Goal: Task Accomplishment & Management: Manage account settings

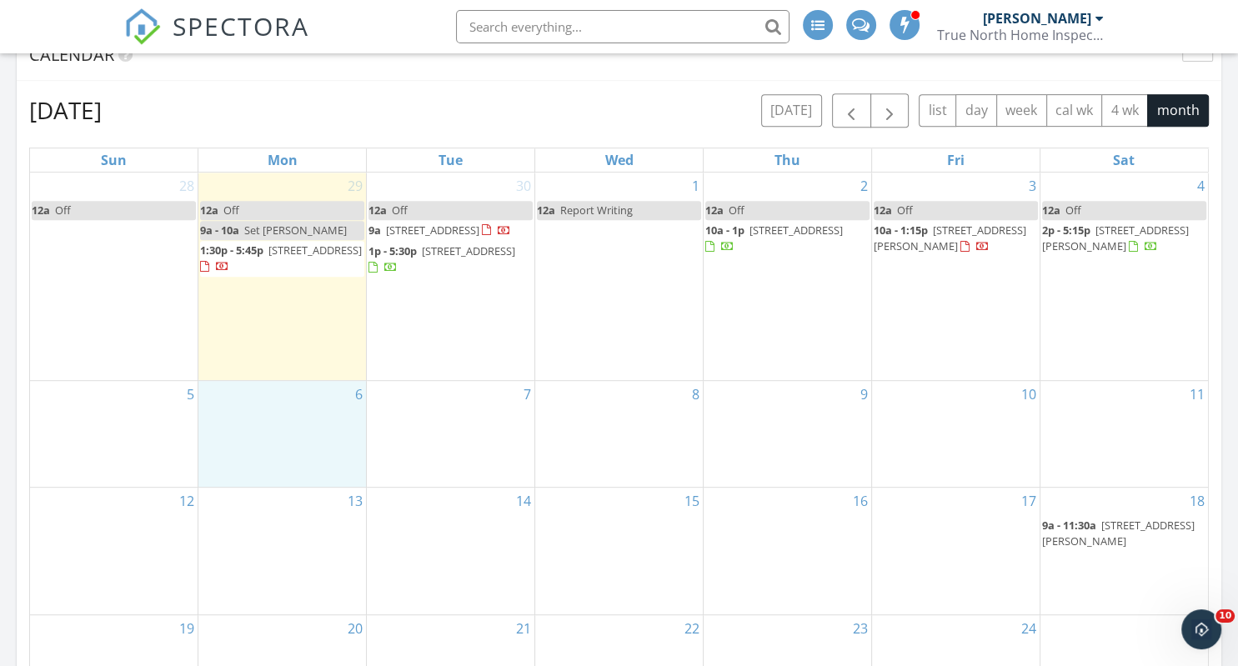
scroll to position [1518, 1238]
click at [269, 258] on span "[STREET_ADDRESS]" at bounding box center [315, 250] width 93 height 15
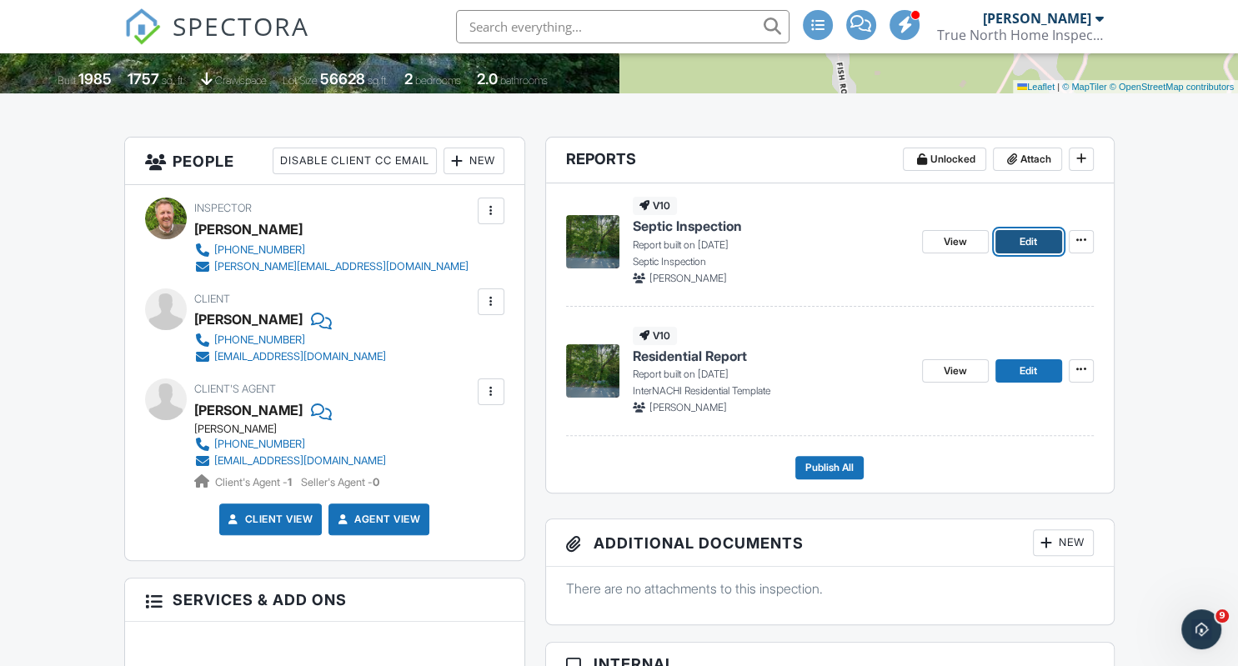
click at [1041, 243] on link "Edit" at bounding box center [1029, 241] width 67 height 23
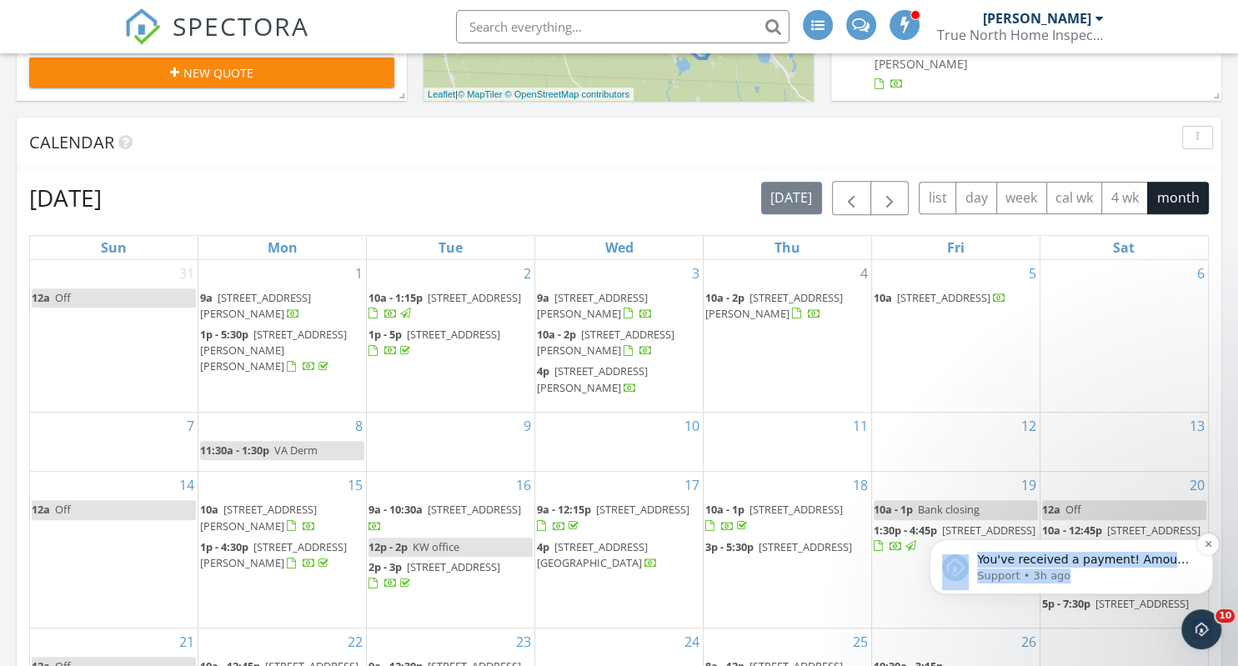
click at [1062, 574] on p "Support • 3h ago" at bounding box center [1084, 576] width 215 height 15
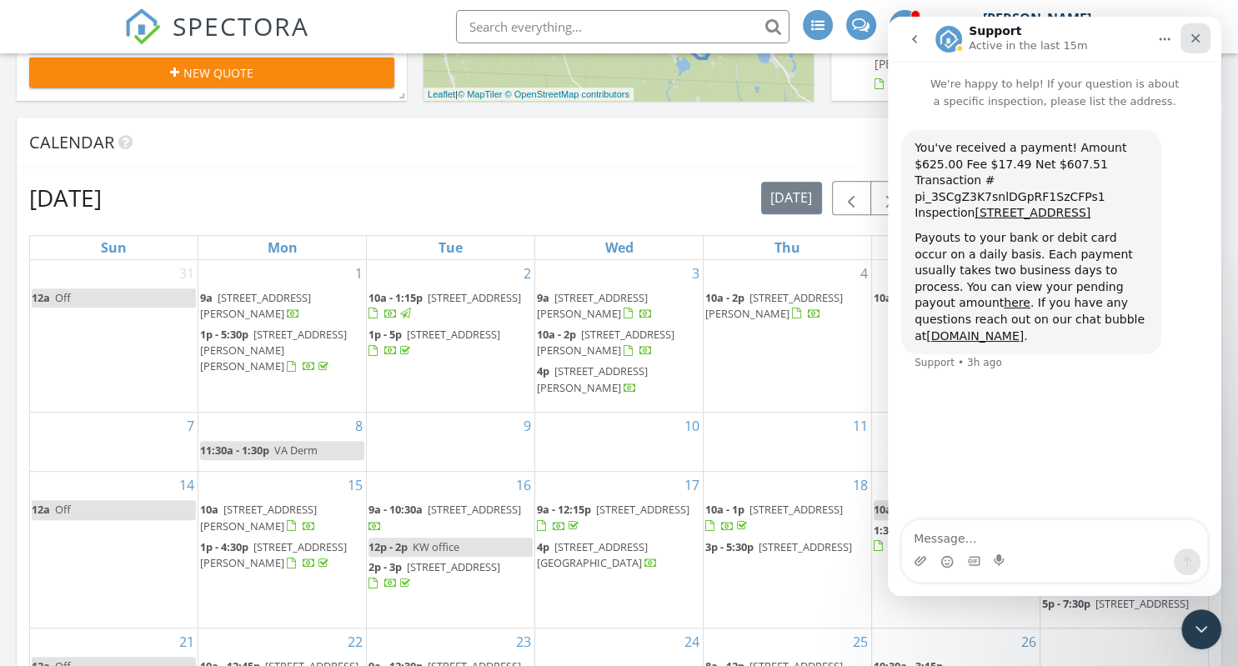
click at [1196, 42] on icon "Close" at bounding box center [1195, 38] width 13 height 13
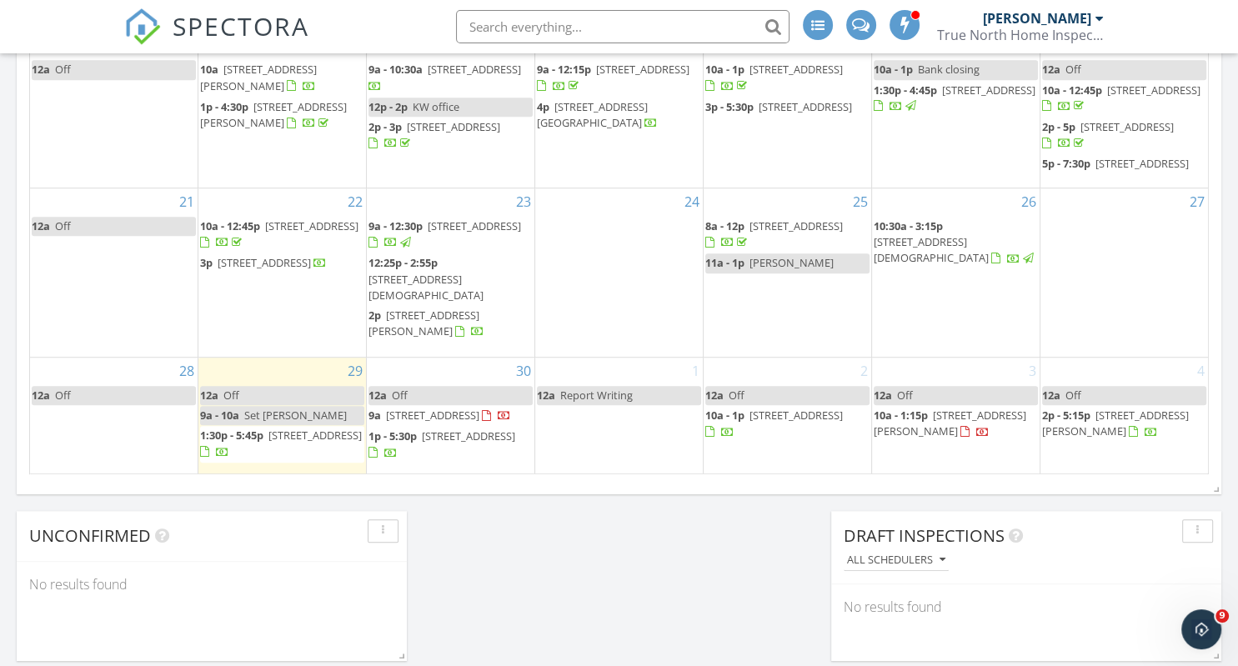
scroll to position [230, 0]
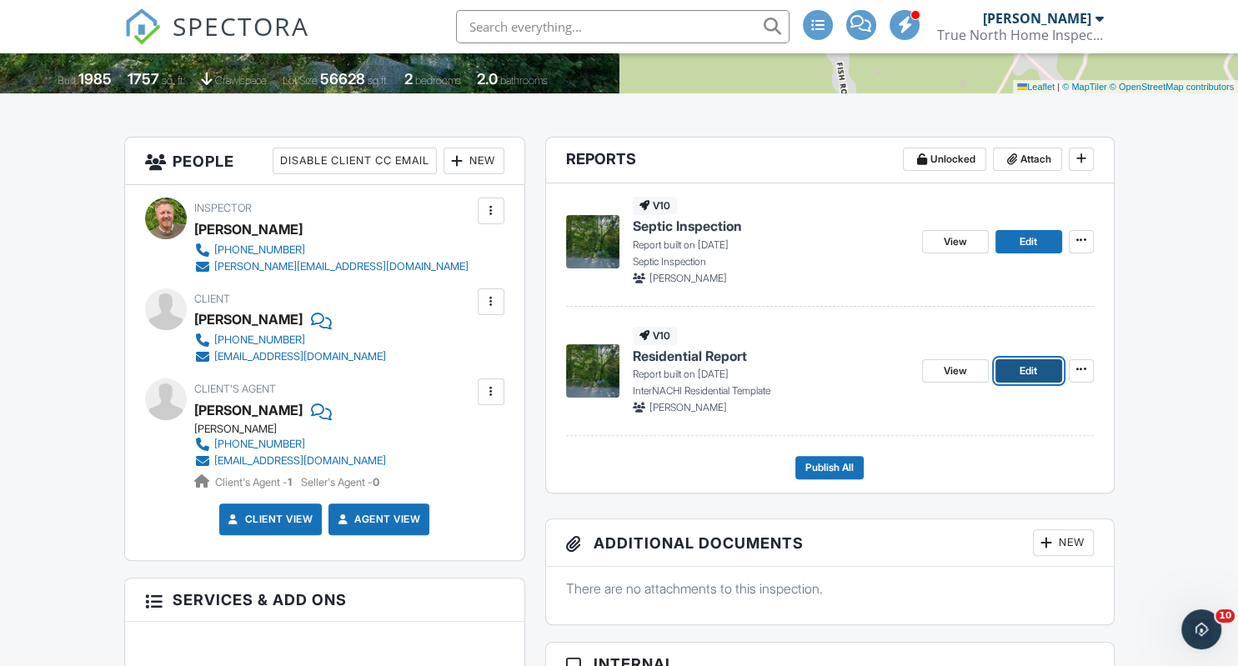
click at [1029, 375] on span "Edit" at bounding box center [1029, 371] width 18 height 17
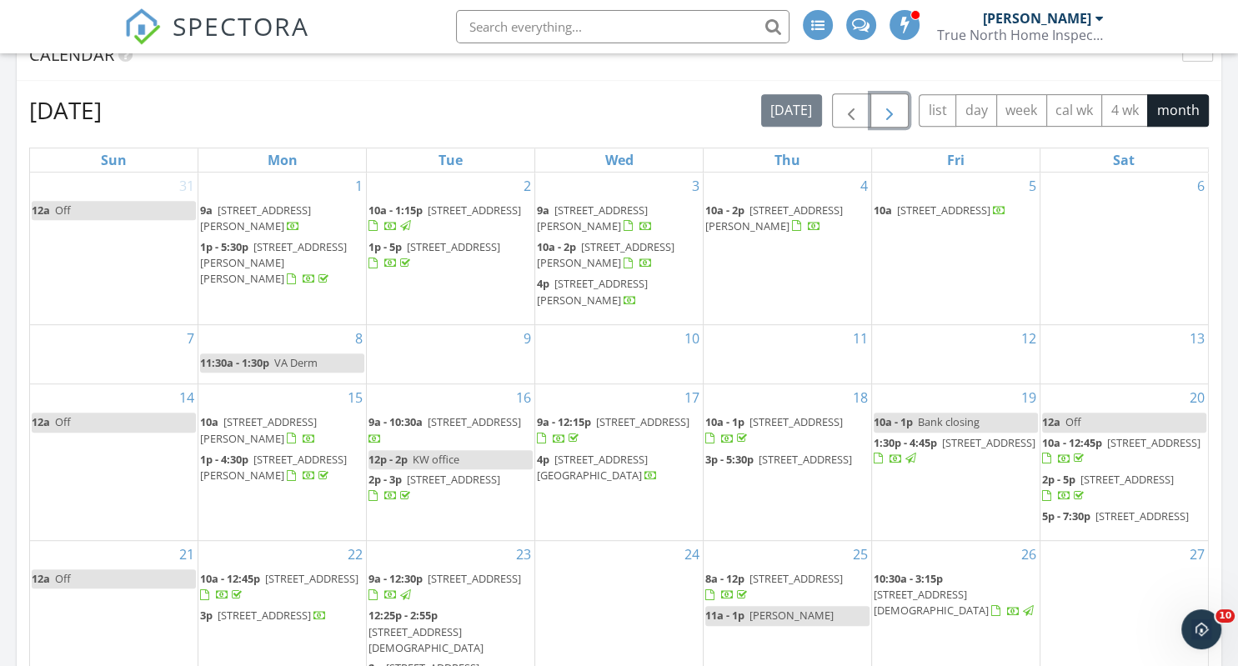
click at [896, 110] on span "button" at bounding box center [890, 111] width 20 height 20
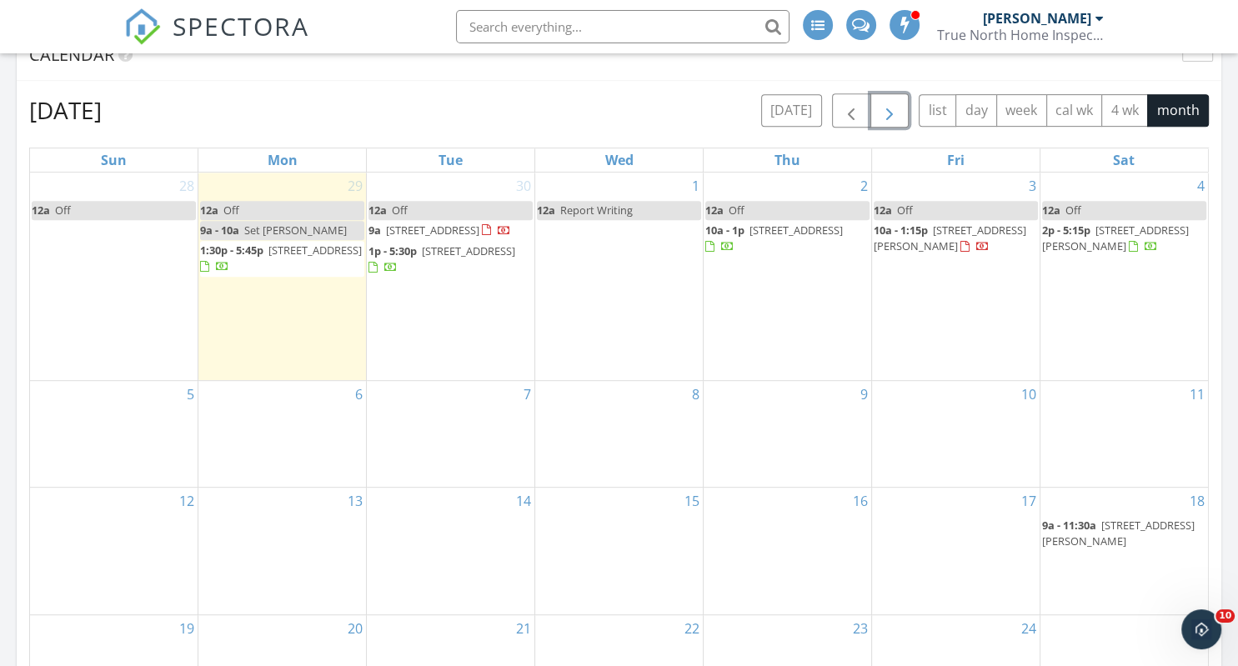
click at [896, 110] on span "button" at bounding box center [890, 111] width 20 height 20
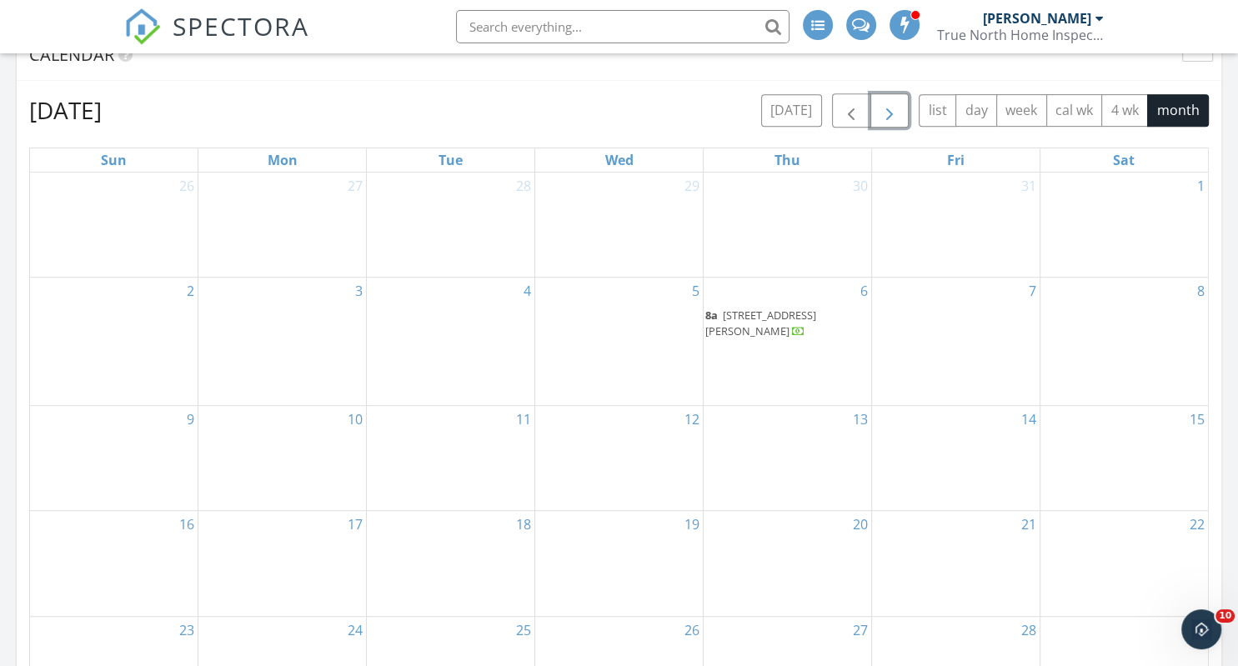
click at [896, 110] on span "button" at bounding box center [890, 111] width 20 height 20
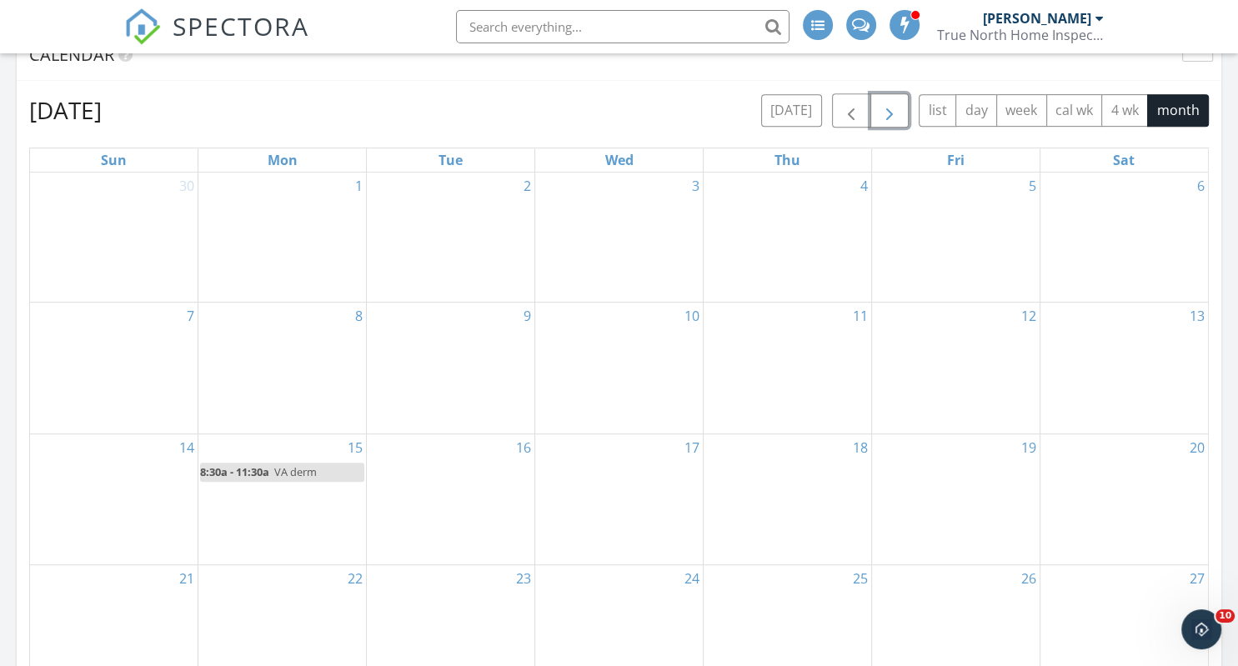
click at [896, 110] on span "button" at bounding box center [890, 111] width 20 height 20
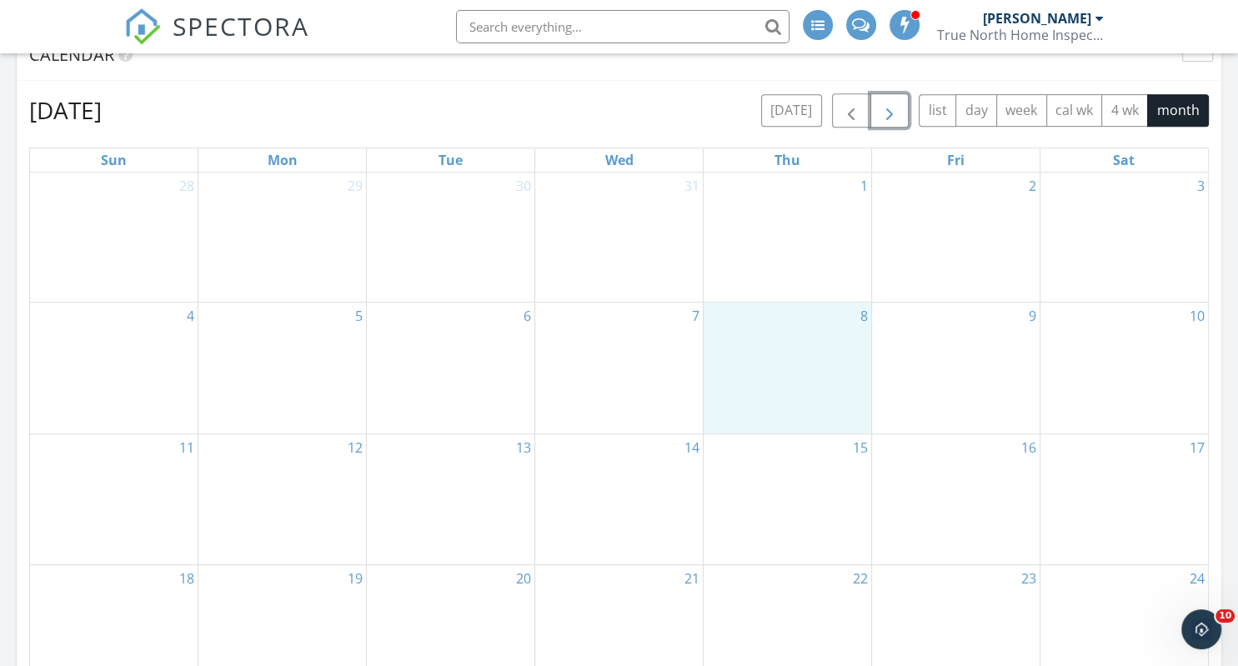
click at [744, 368] on td "8" at bounding box center [787, 368] width 168 height 131
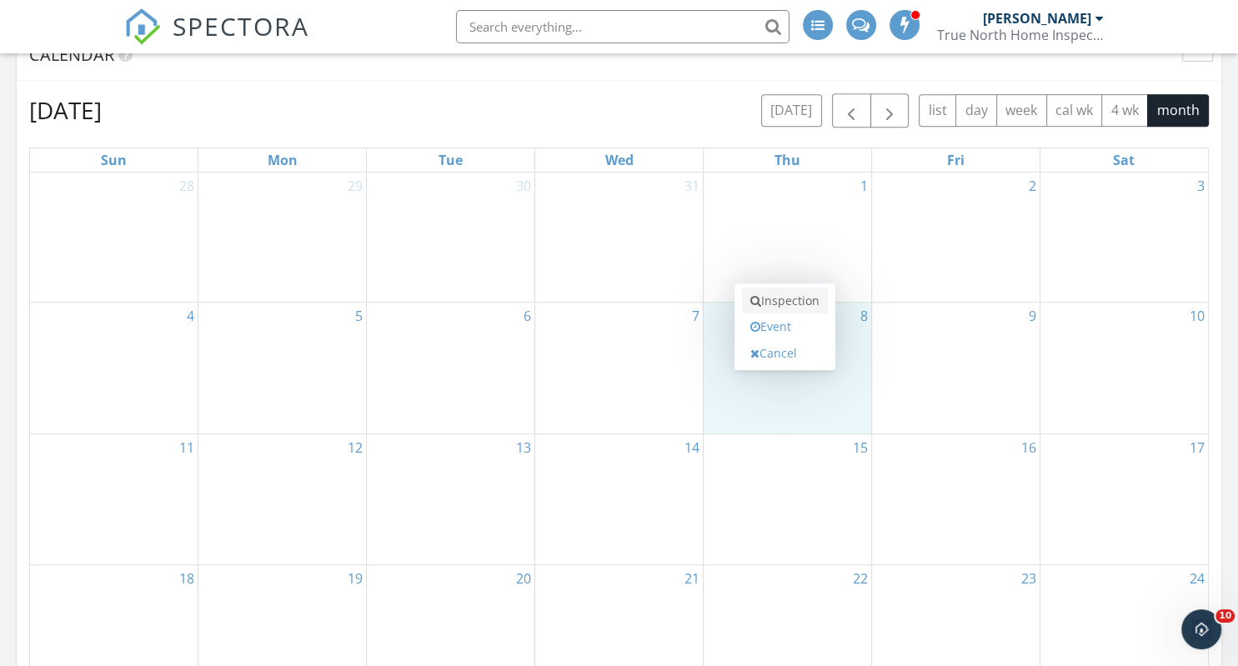
click at [772, 295] on link "Inspection" at bounding box center [785, 301] width 86 height 27
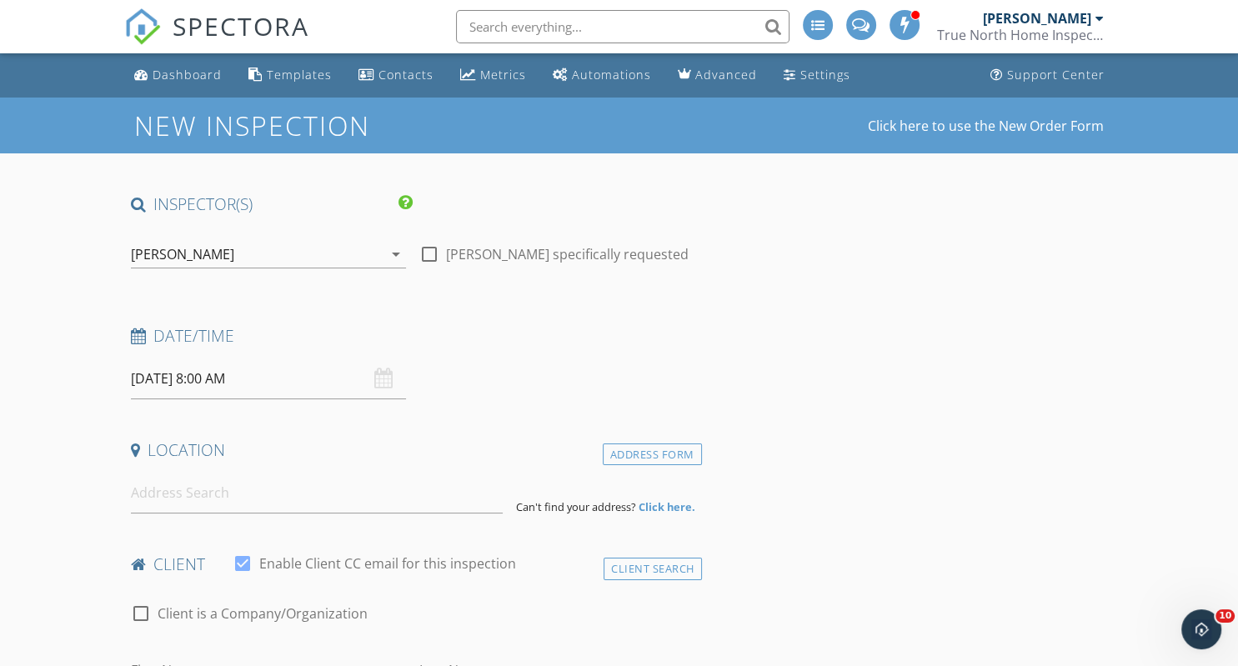
drag, startPoint x: 285, startPoint y: 385, endPoint x: 274, endPoint y: 384, distance: 11.7
click at [285, 384] on input "[DATE] 8:00 AM" at bounding box center [269, 379] width 276 height 41
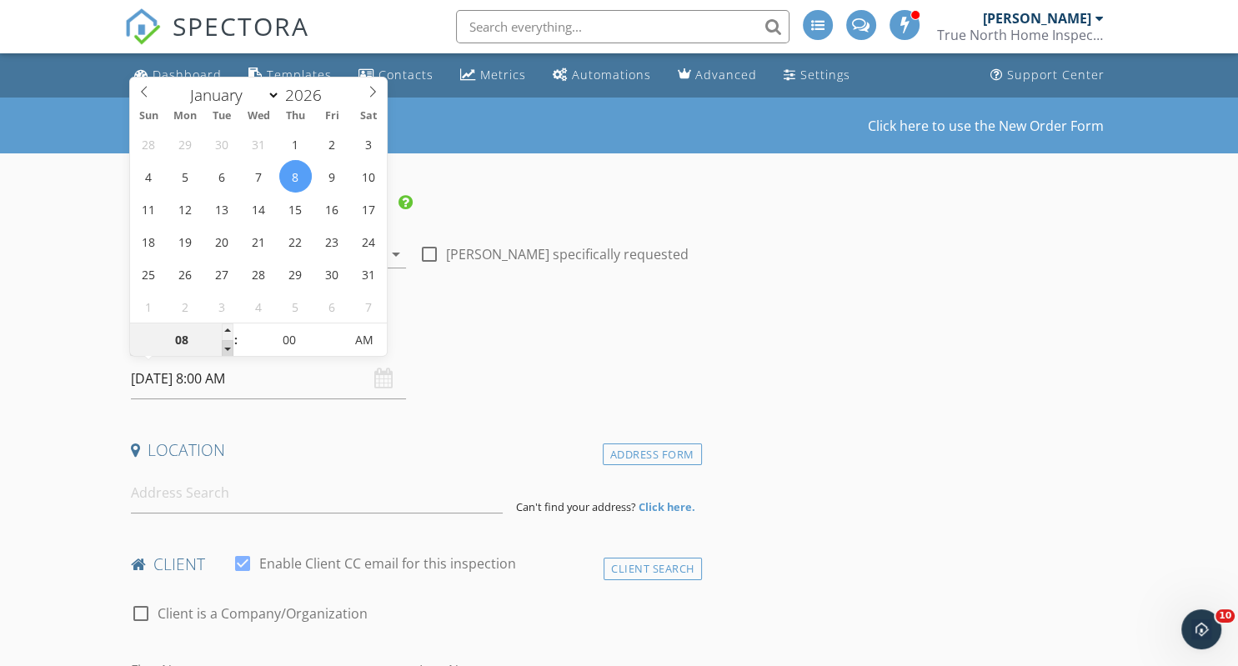
type input "07"
type input "[DATE] 7:00 AM"
click at [223, 352] on span at bounding box center [228, 348] width 12 height 17
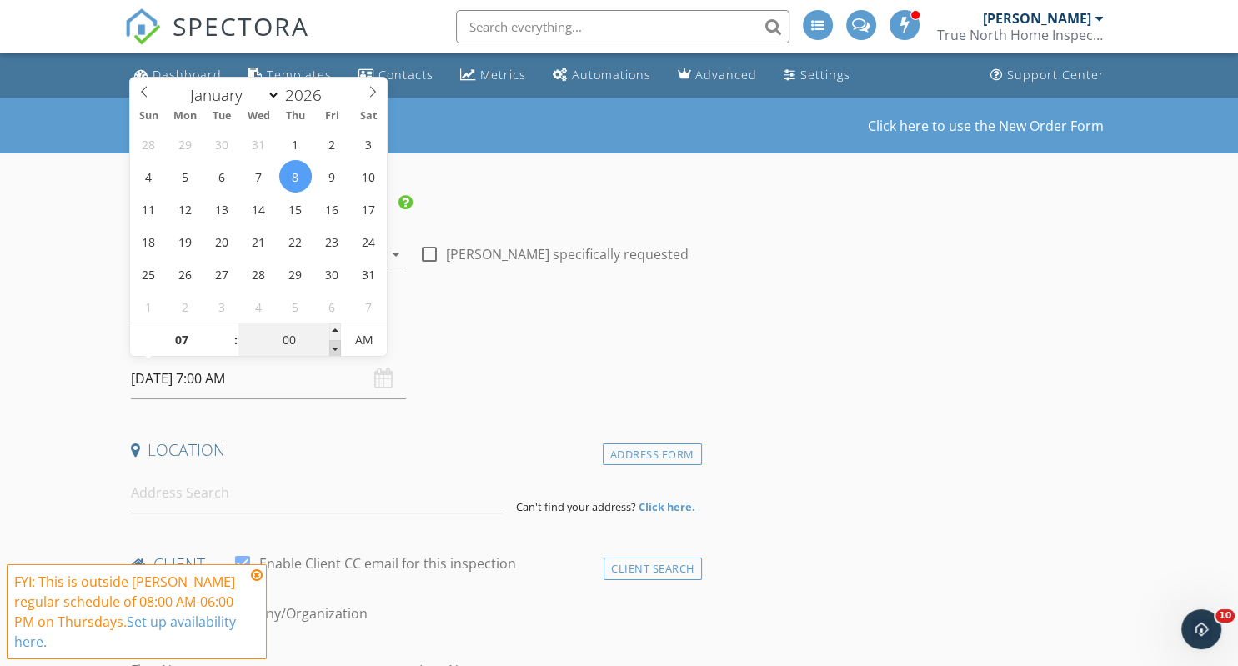
type input "06"
type input "55"
type input "[DATE] 6:55 AM"
click at [339, 350] on span at bounding box center [335, 348] width 12 height 17
type input "50"
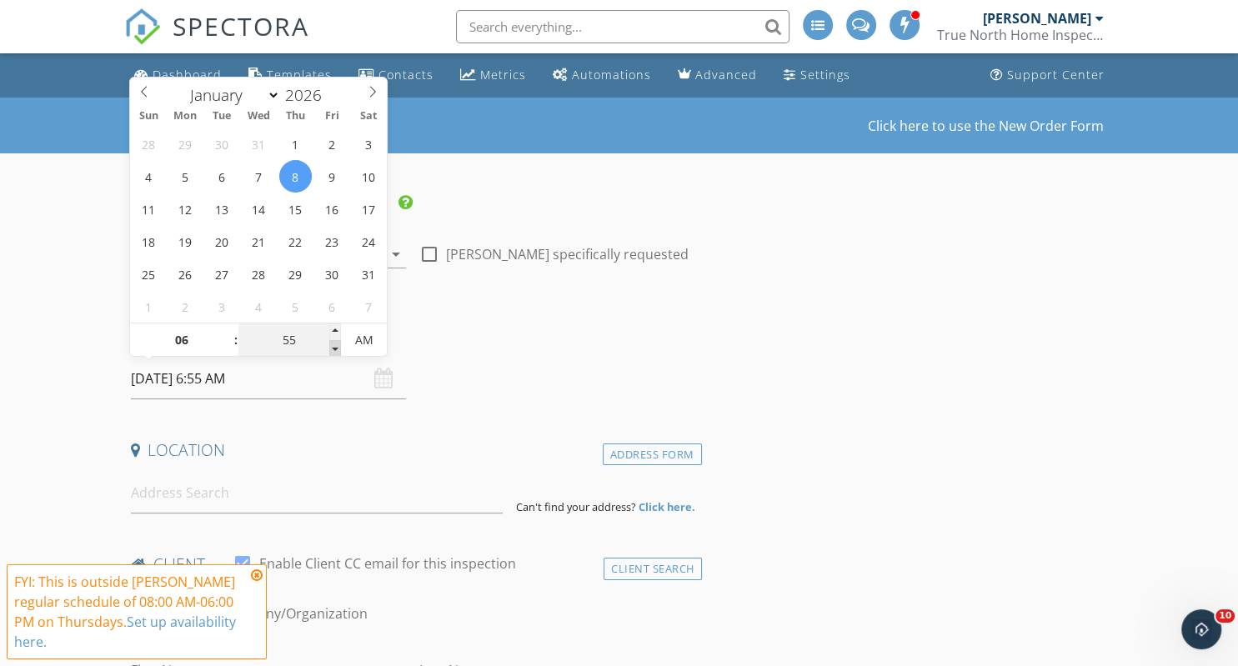
type input "01/08/2026 6:50 AM"
click at [339, 350] on span at bounding box center [335, 348] width 12 height 17
type input "45"
type input "01/08/2026 6:45 AM"
click at [337, 352] on span at bounding box center [335, 348] width 12 height 17
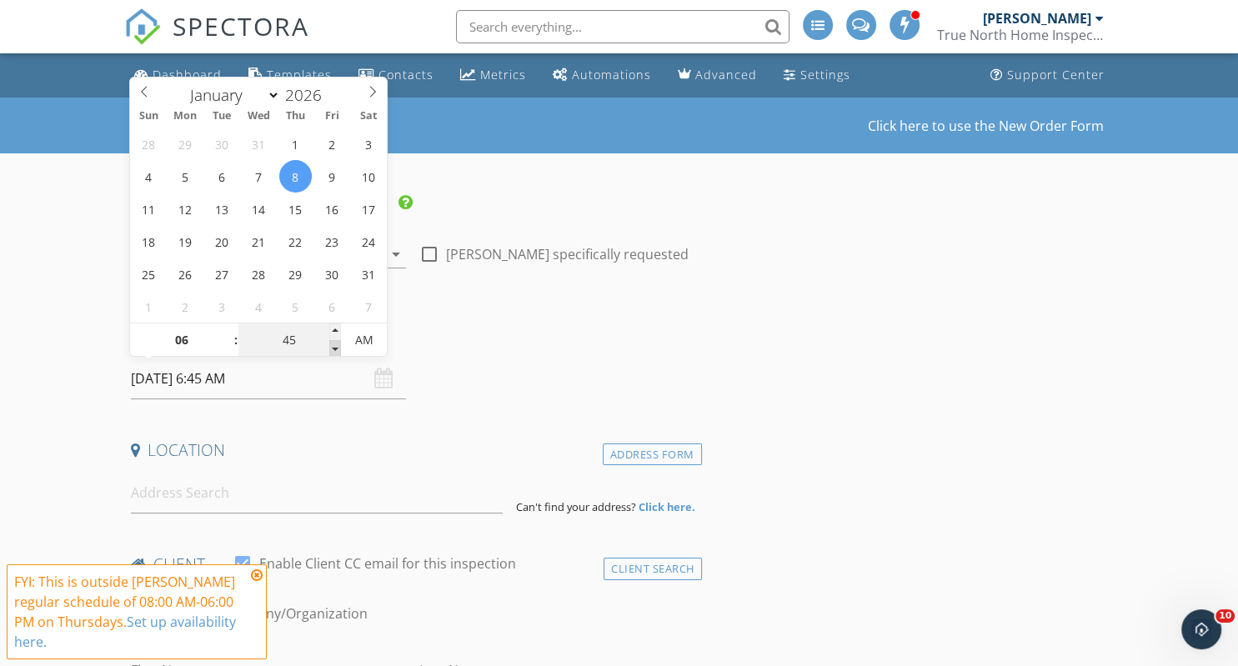
type input "40"
type input "01/08/2026 6:40 AM"
click at [336, 353] on span at bounding box center [335, 348] width 12 height 17
type input "45"
type input "[DATE] 6:45 AM"
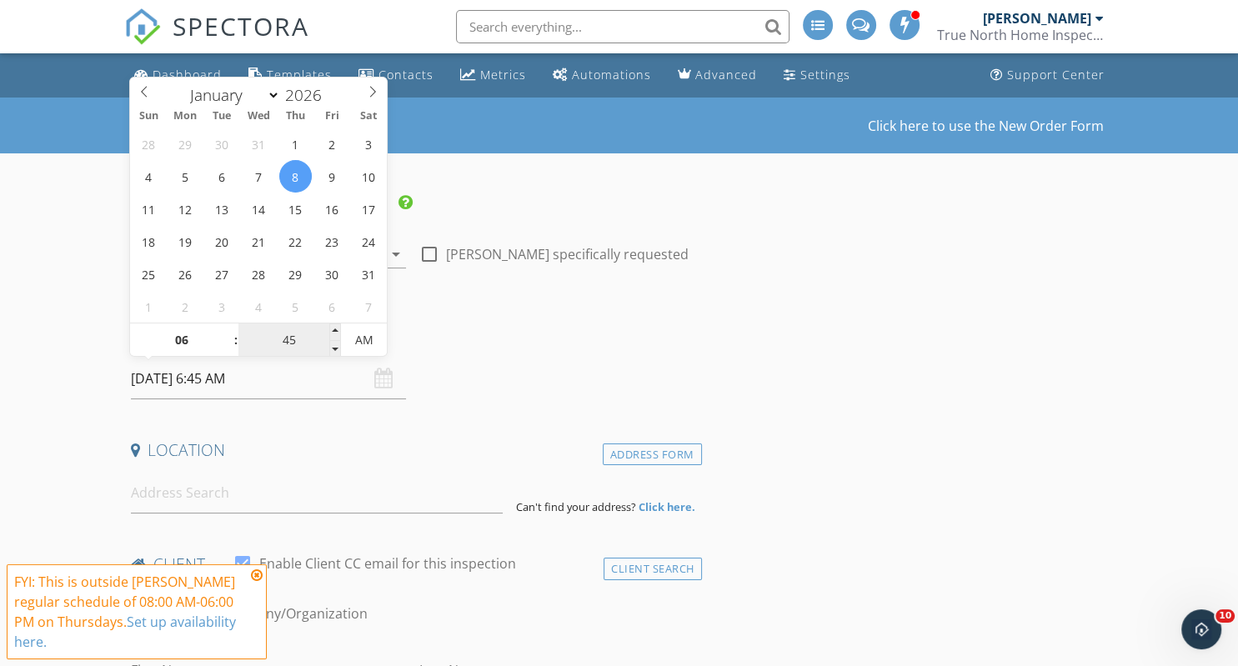
drag, startPoint x: 334, startPoint y: 329, endPoint x: 329, endPoint y: 342, distance: 14.6
click at [334, 329] on span at bounding box center [335, 332] width 12 height 17
click at [289, 488] on input at bounding box center [317, 493] width 372 height 41
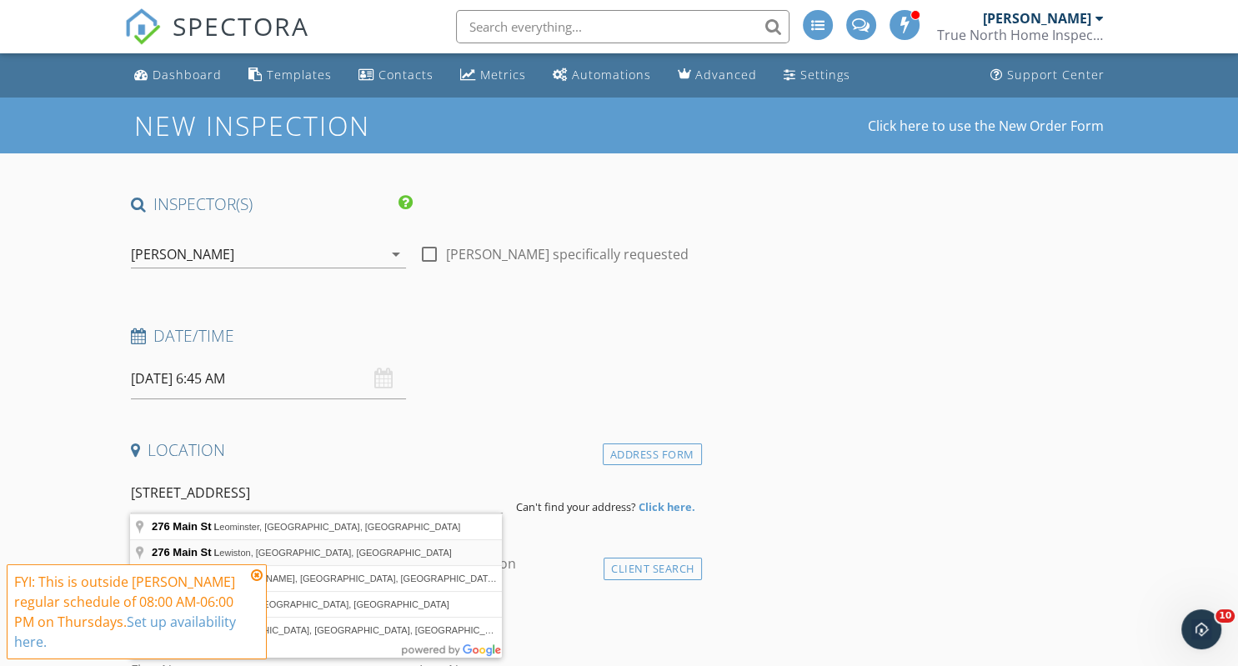
type input "276 Main St, Lewiston, ME, USA"
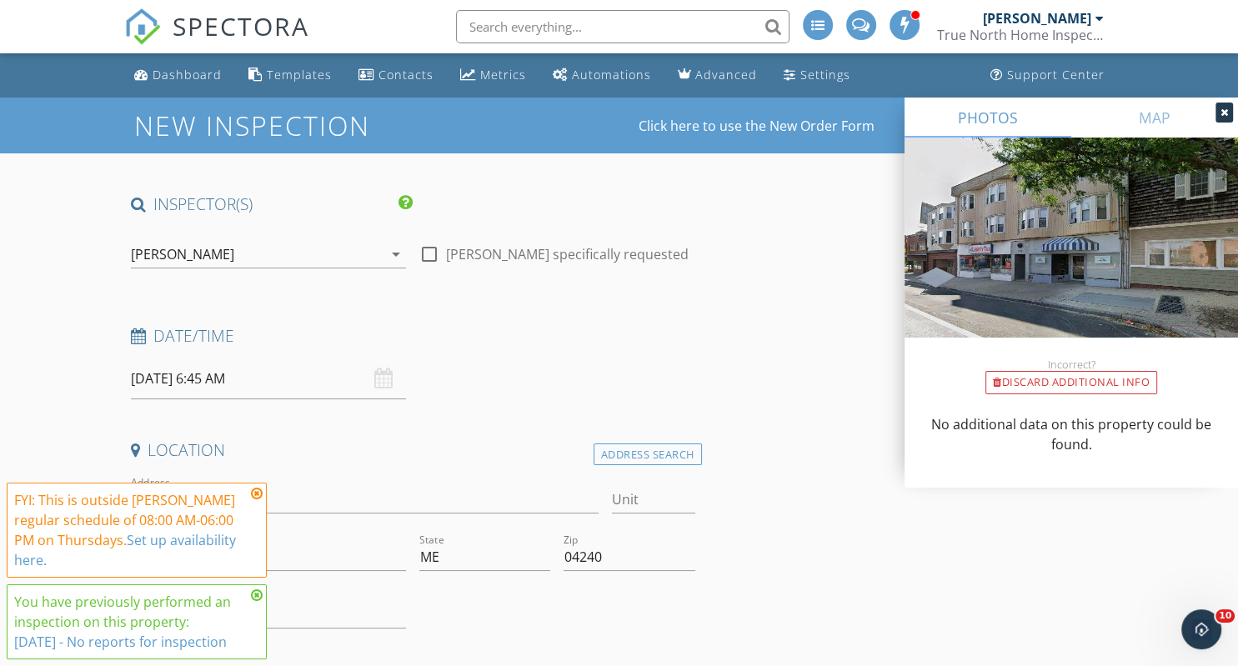
click at [256, 489] on icon at bounding box center [257, 493] width 12 height 13
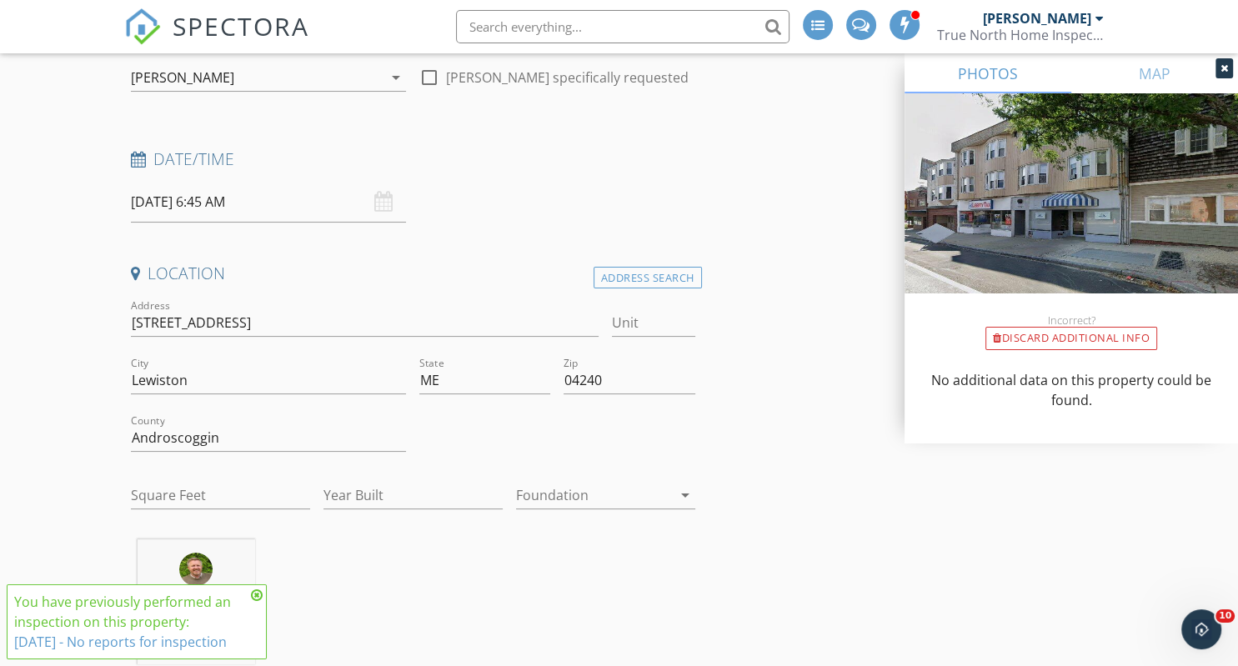
scroll to position [264, 0]
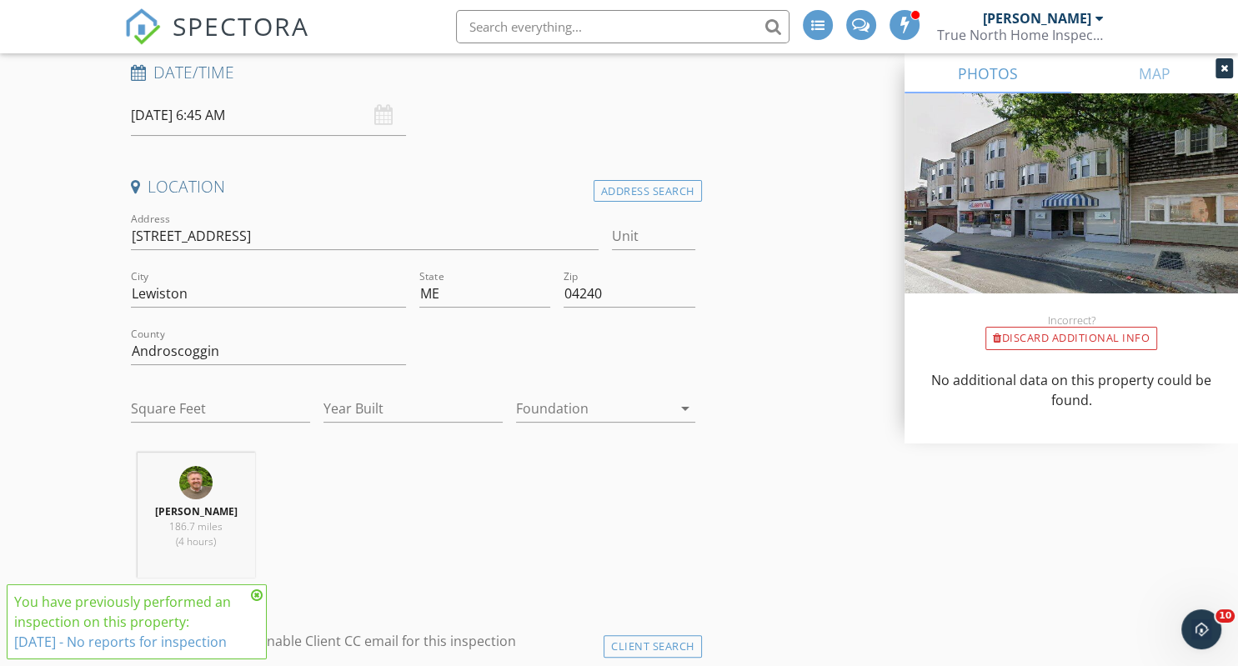
click at [257, 592] on icon at bounding box center [257, 595] width 12 height 13
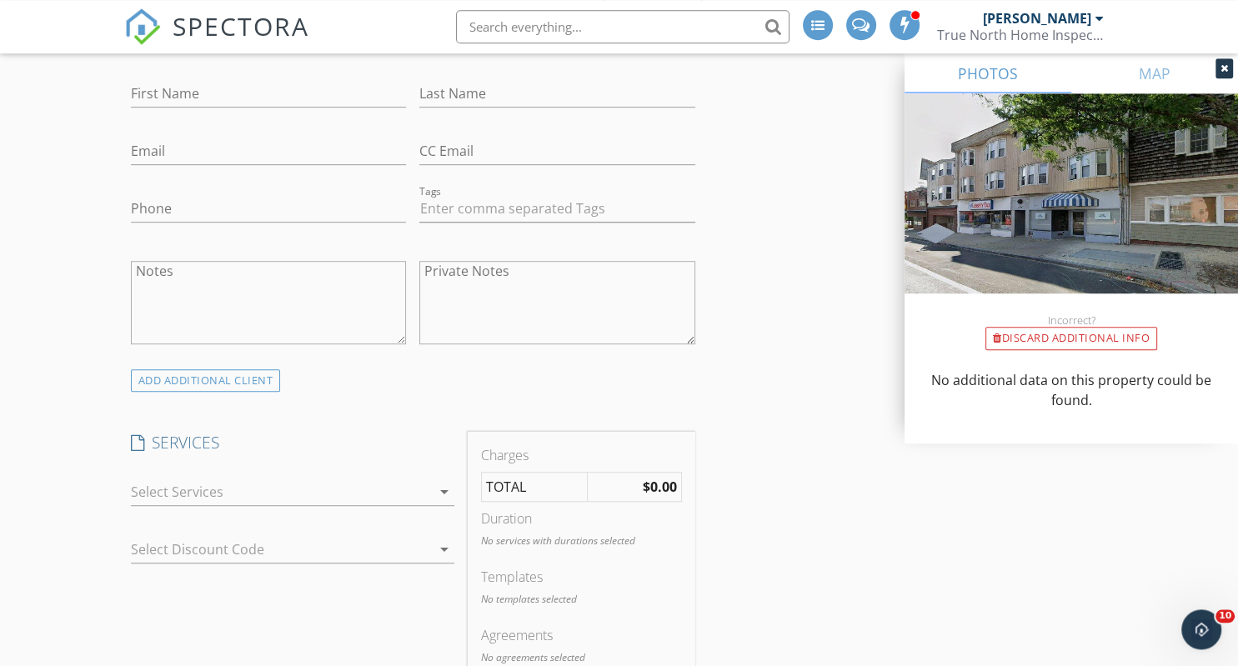
scroll to position [1144, 0]
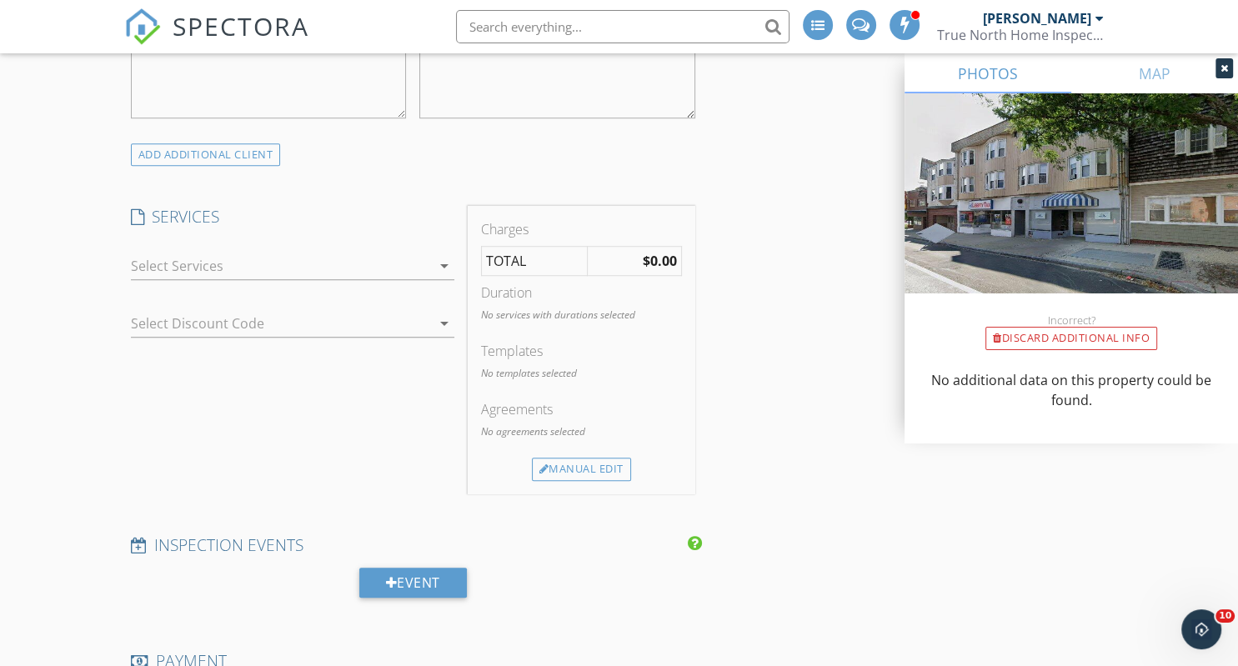
click at [349, 435] on div "SERVICES check_box_outline_blank Mobil Home check_box_outline_blank Commercial …" at bounding box center [292, 350] width 337 height 288
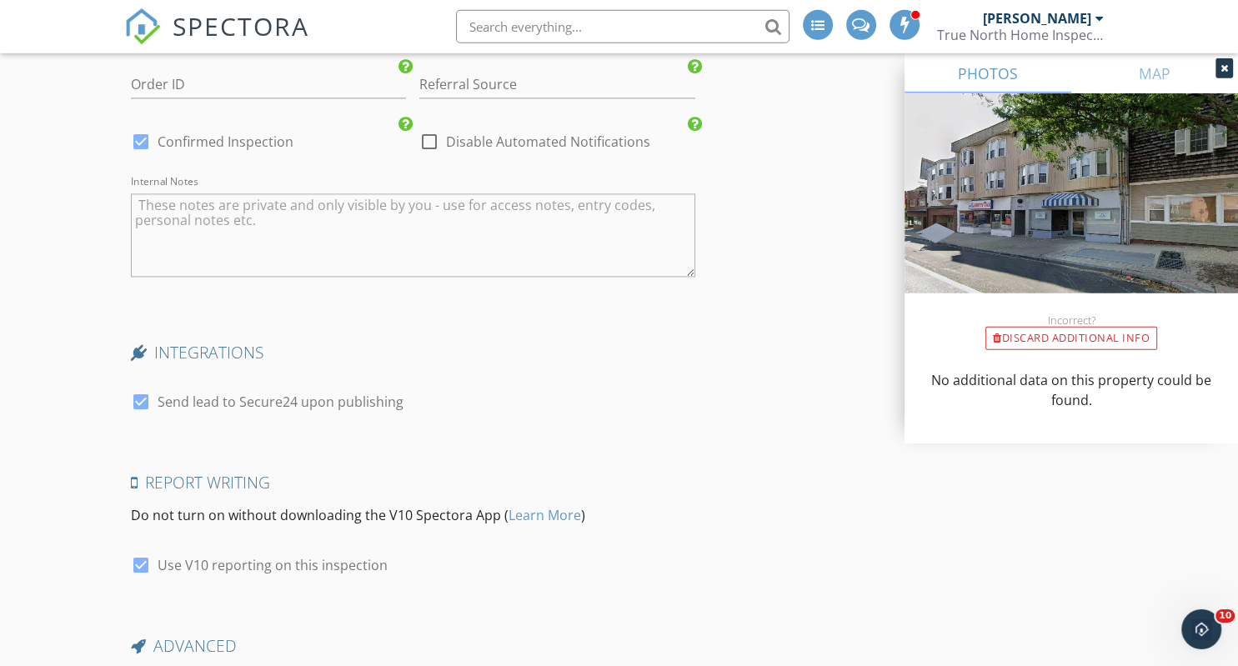
scroll to position [2598, 0]
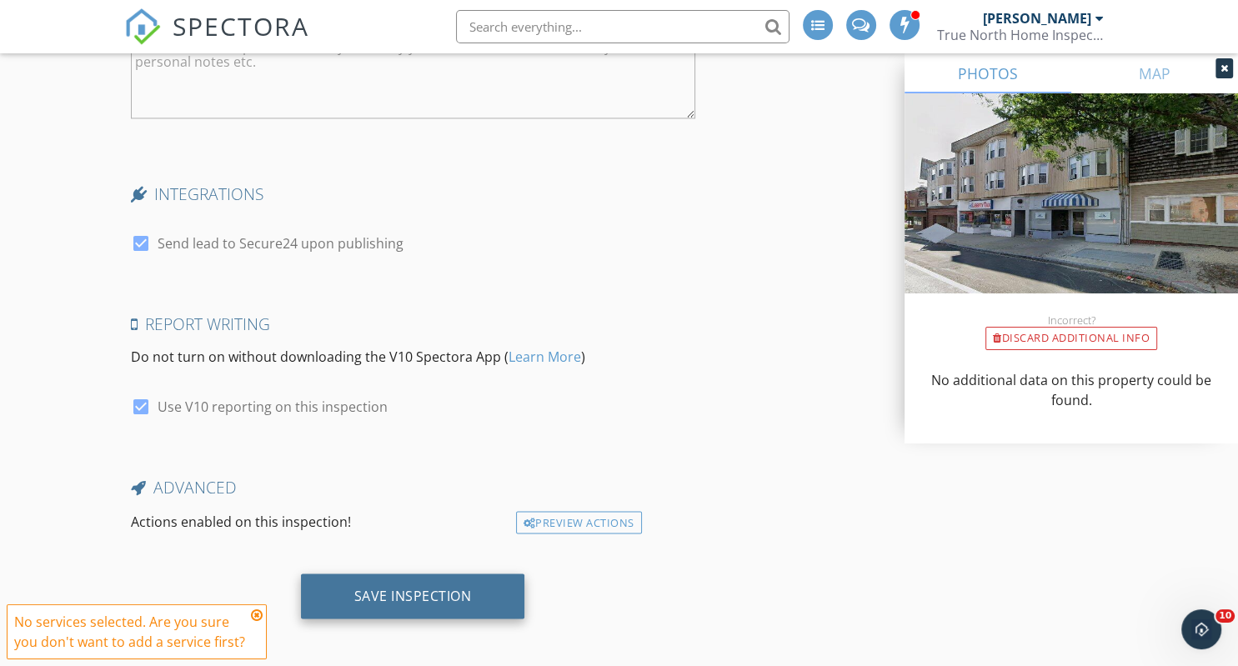
click at [420, 587] on div "Save Inspection" at bounding box center [413, 595] width 118 height 17
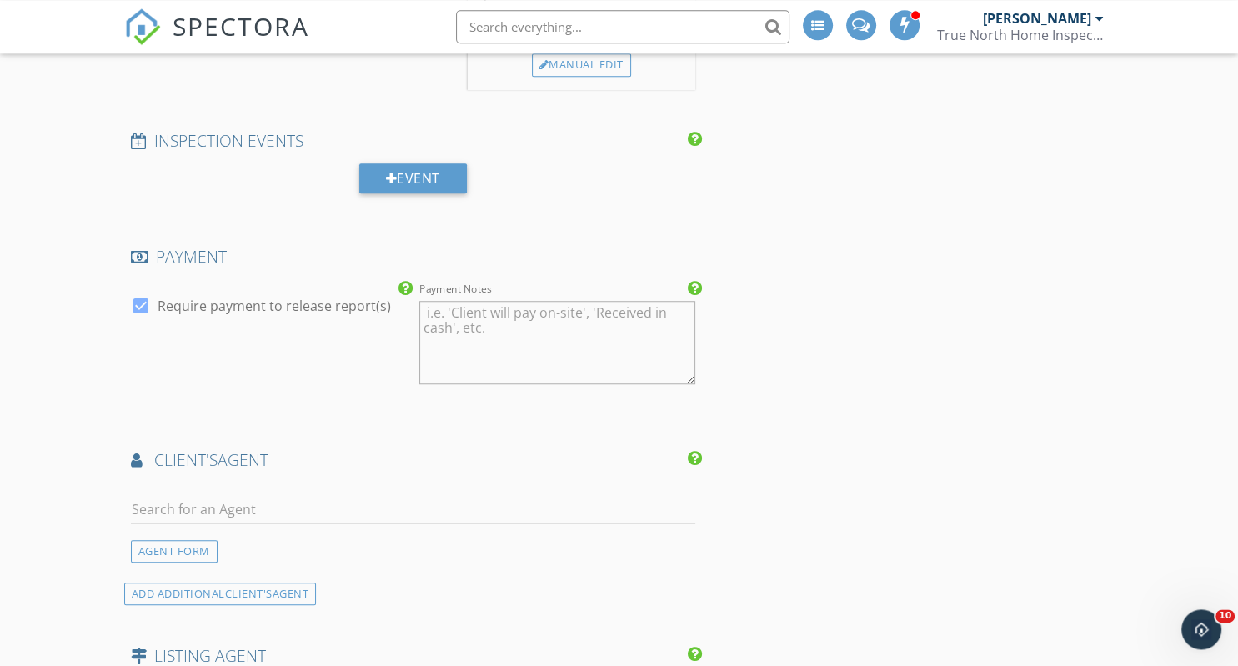
scroll to position [1164, 0]
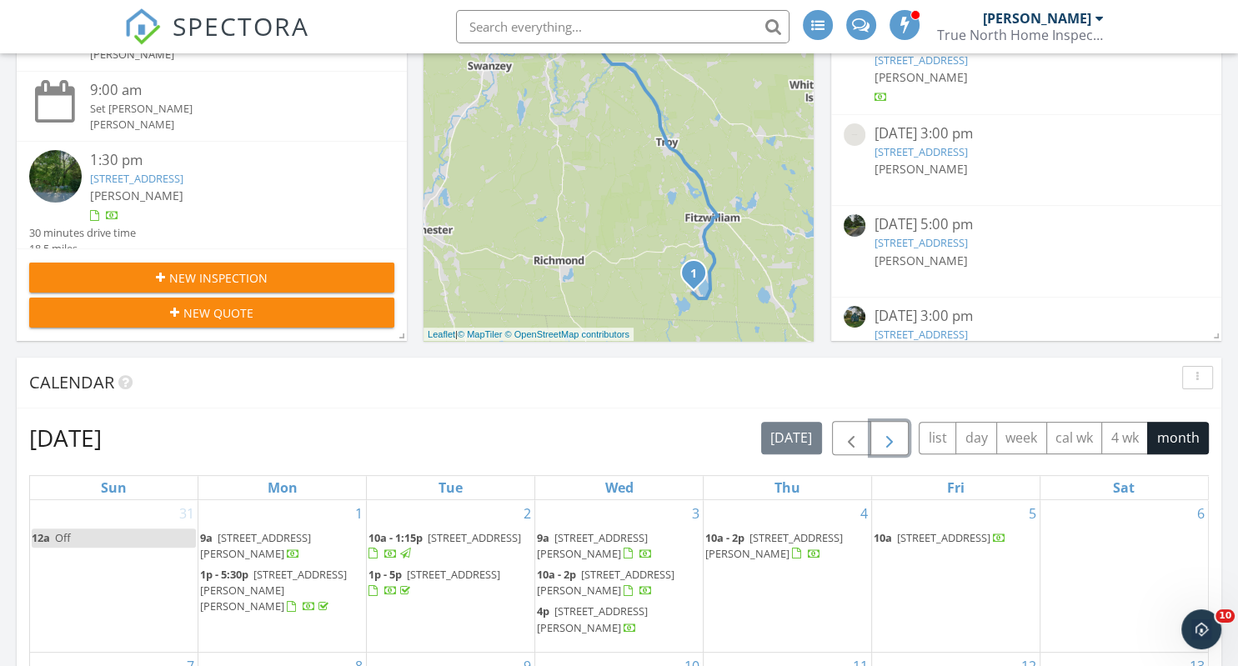
click at [889, 445] on span "button" at bounding box center [890, 439] width 20 height 20
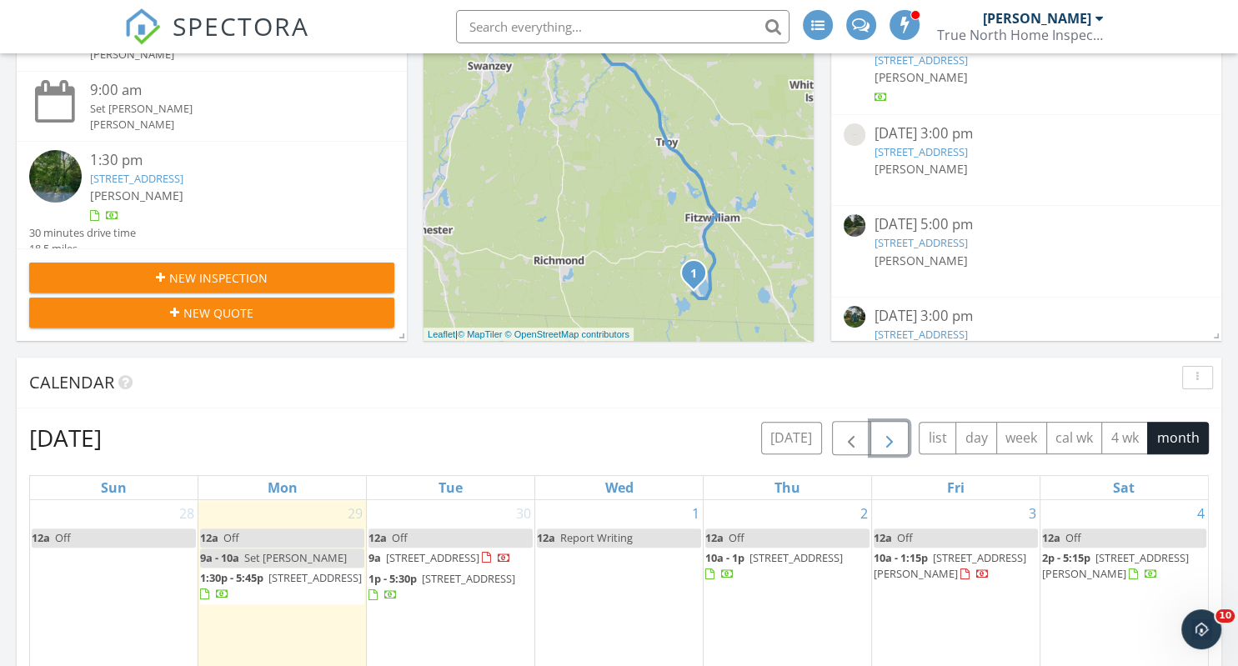
click at [888, 448] on span "button" at bounding box center [890, 439] width 20 height 20
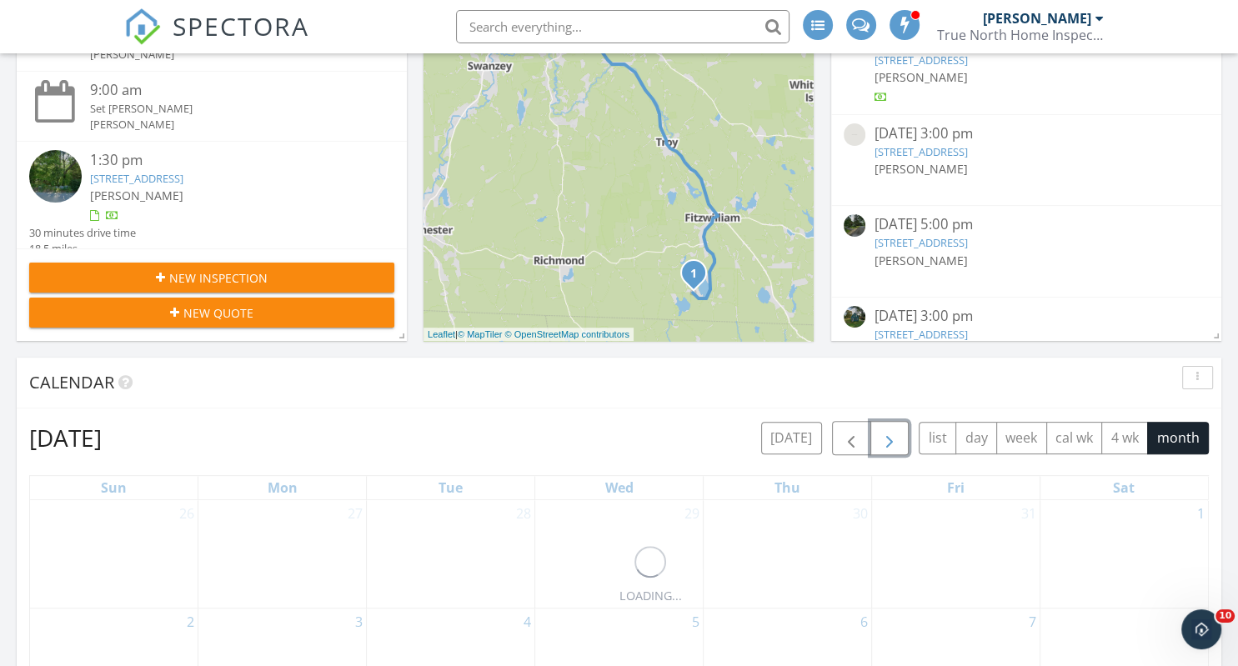
click at [886, 449] on span "button" at bounding box center [890, 439] width 20 height 20
click at [882, 449] on span "button" at bounding box center [890, 439] width 20 height 20
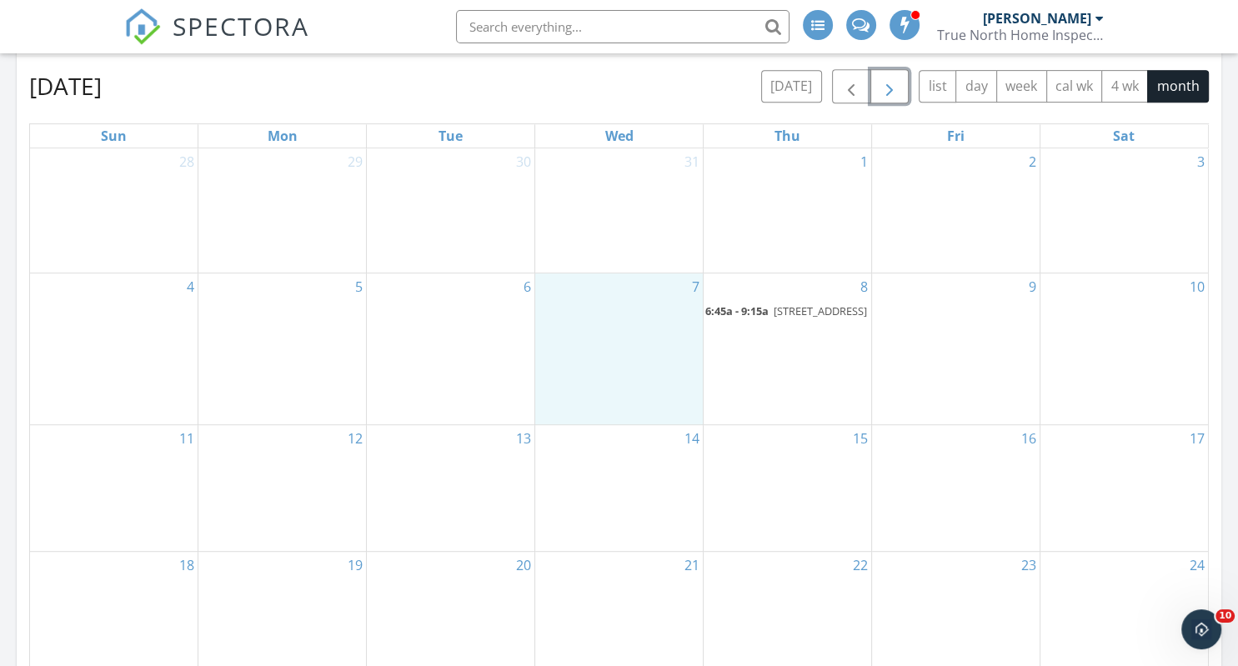
click at [629, 357] on td "7" at bounding box center [619, 350] width 168 height 152
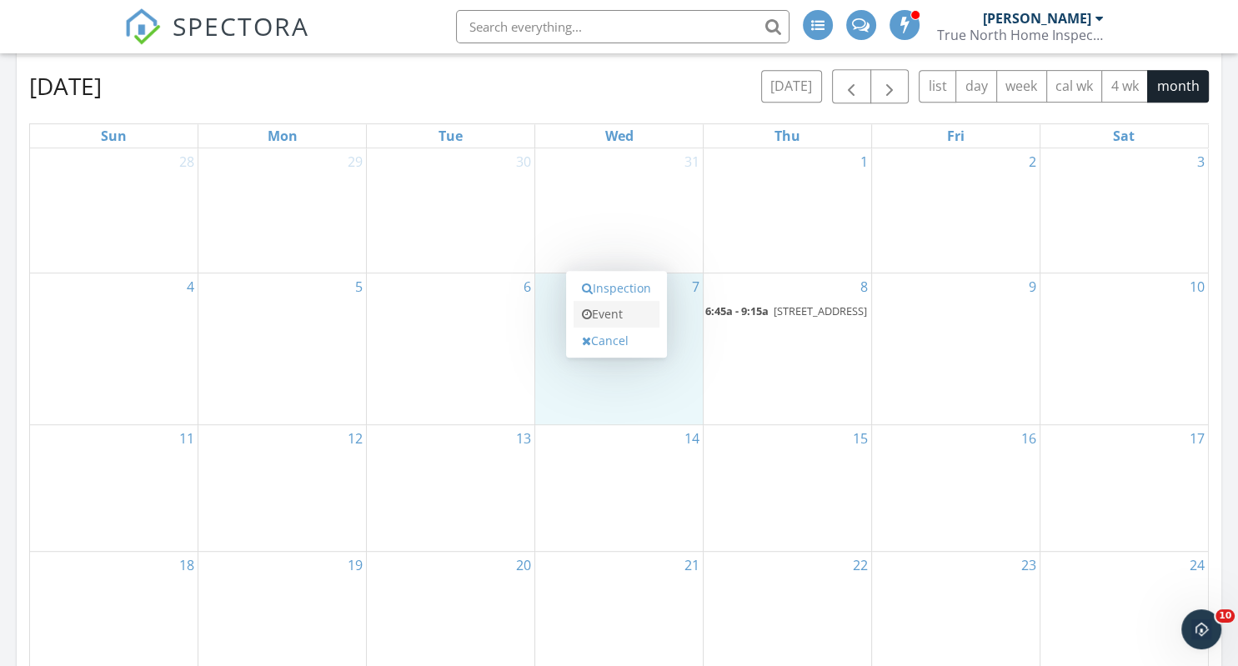
click at [615, 312] on link "Event" at bounding box center [617, 314] width 86 height 27
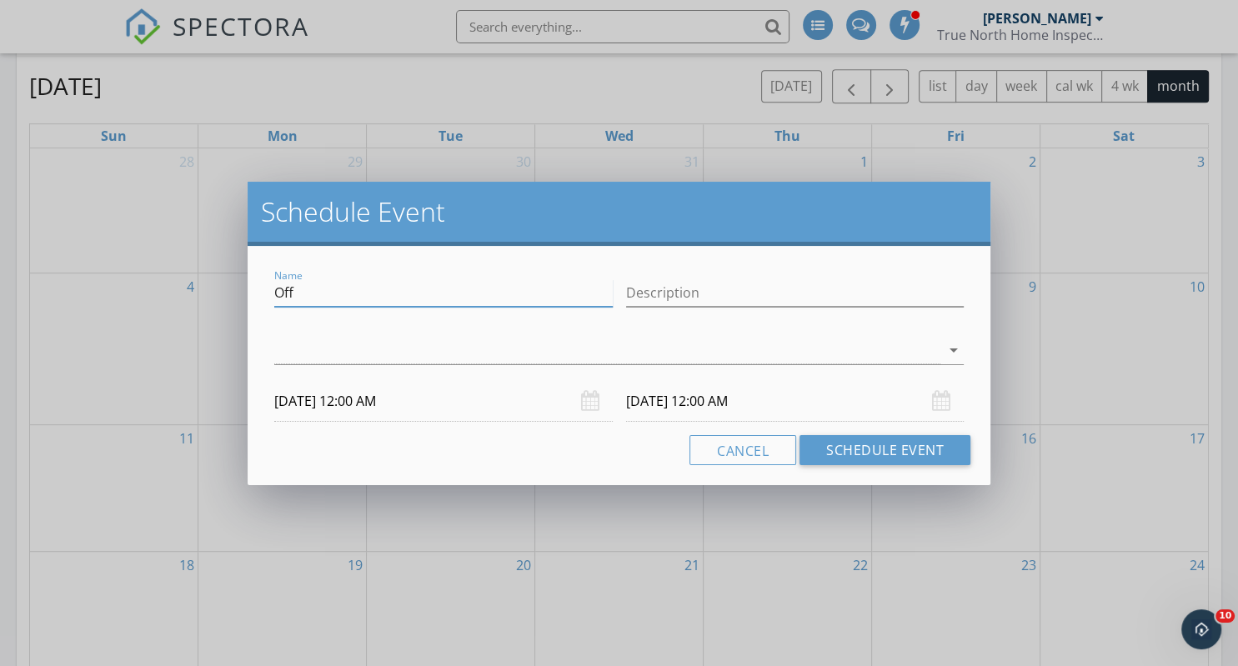
drag, startPoint x: 297, startPoint y: 288, endPoint x: 308, endPoint y: 287, distance: 10.9
click at [299, 291] on input "Off" at bounding box center [443, 293] width 339 height 28
type input "O"
type input "Travel day"
click at [309, 344] on div at bounding box center [607, 351] width 666 height 28
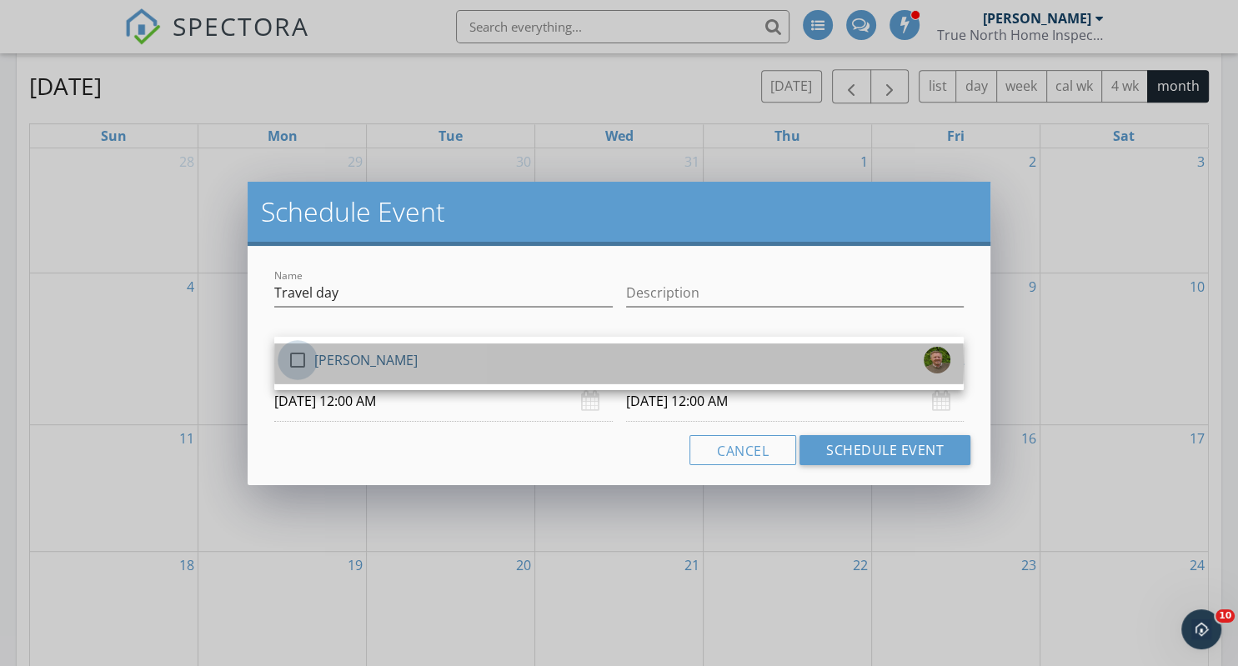
click at [295, 360] on div at bounding box center [298, 360] width 28 height 28
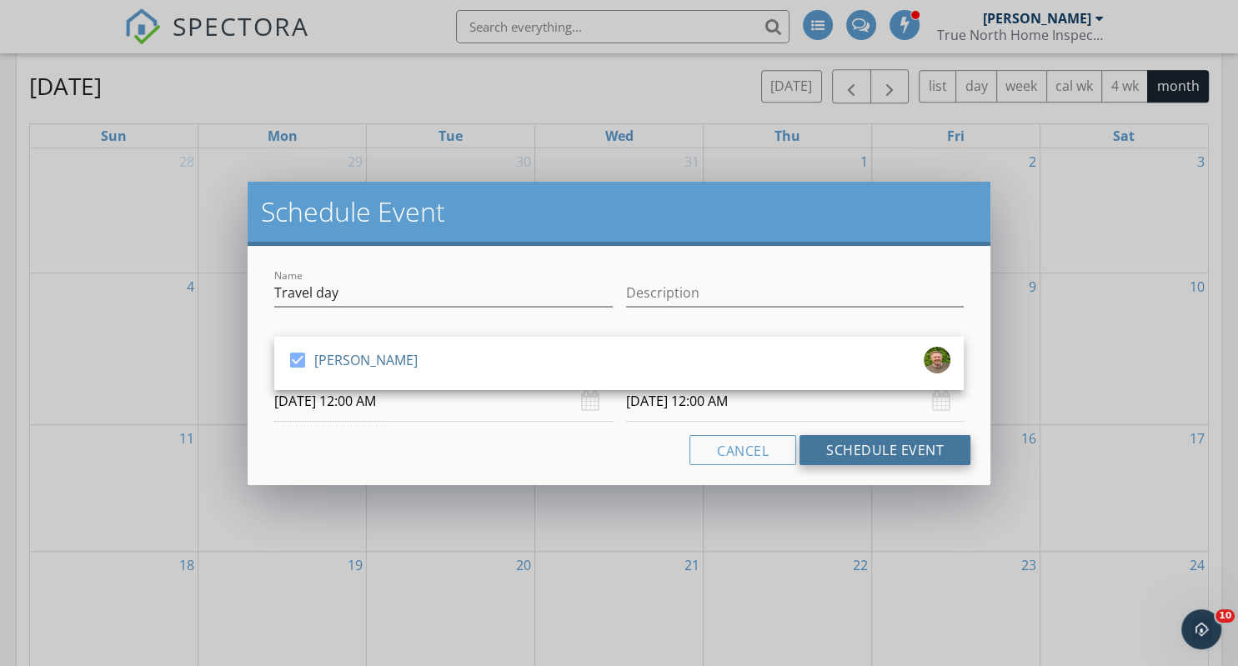
click at [856, 442] on button "Schedule Event" at bounding box center [885, 450] width 171 height 30
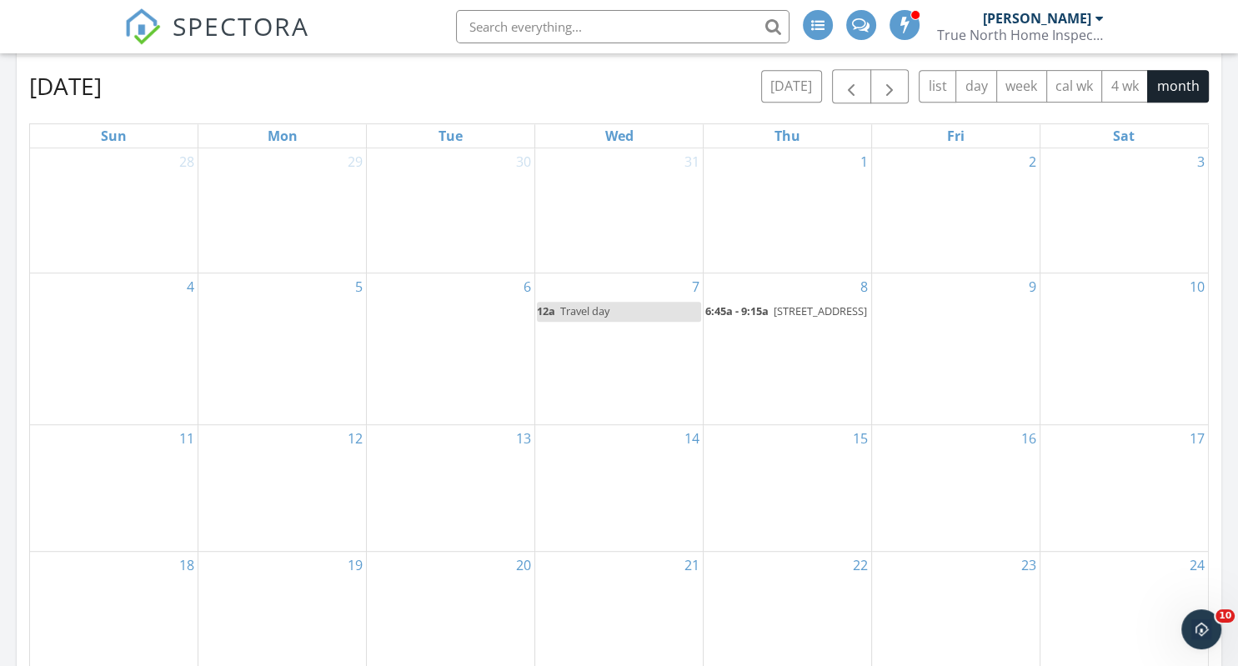
click at [791, 365] on td "8 6:45a - 9:15a [STREET_ADDRESS]" at bounding box center [787, 350] width 168 height 152
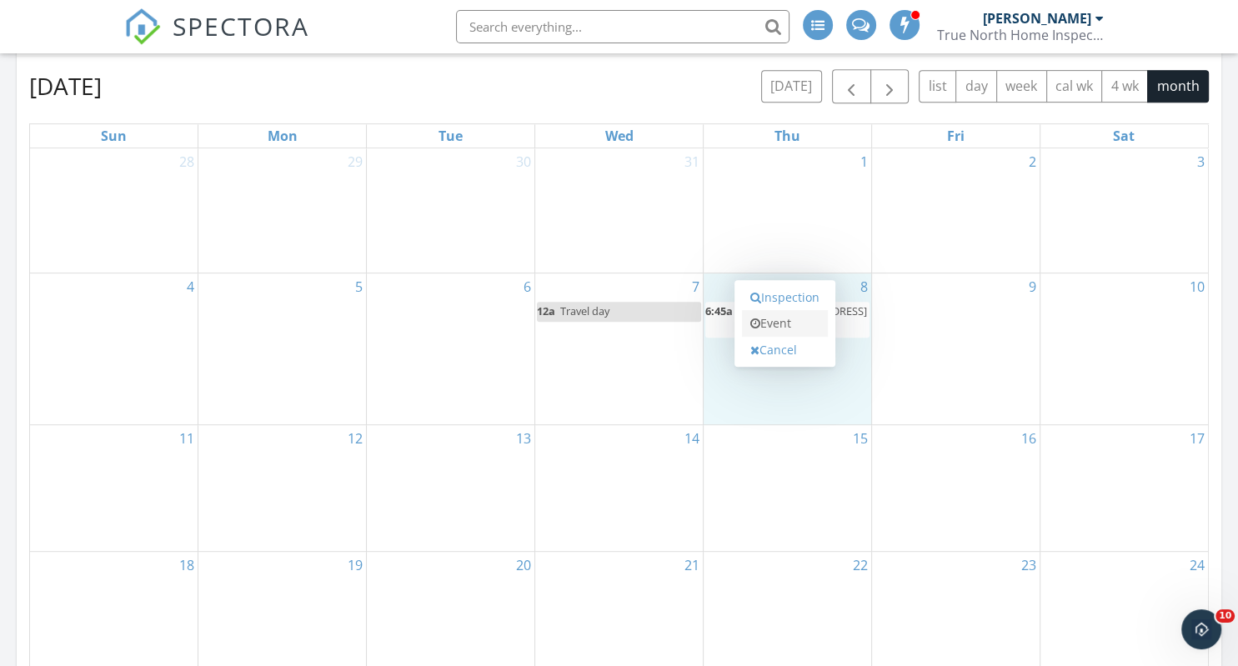
click at [796, 325] on link "Event" at bounding box center [785, 323] width 86 height 27
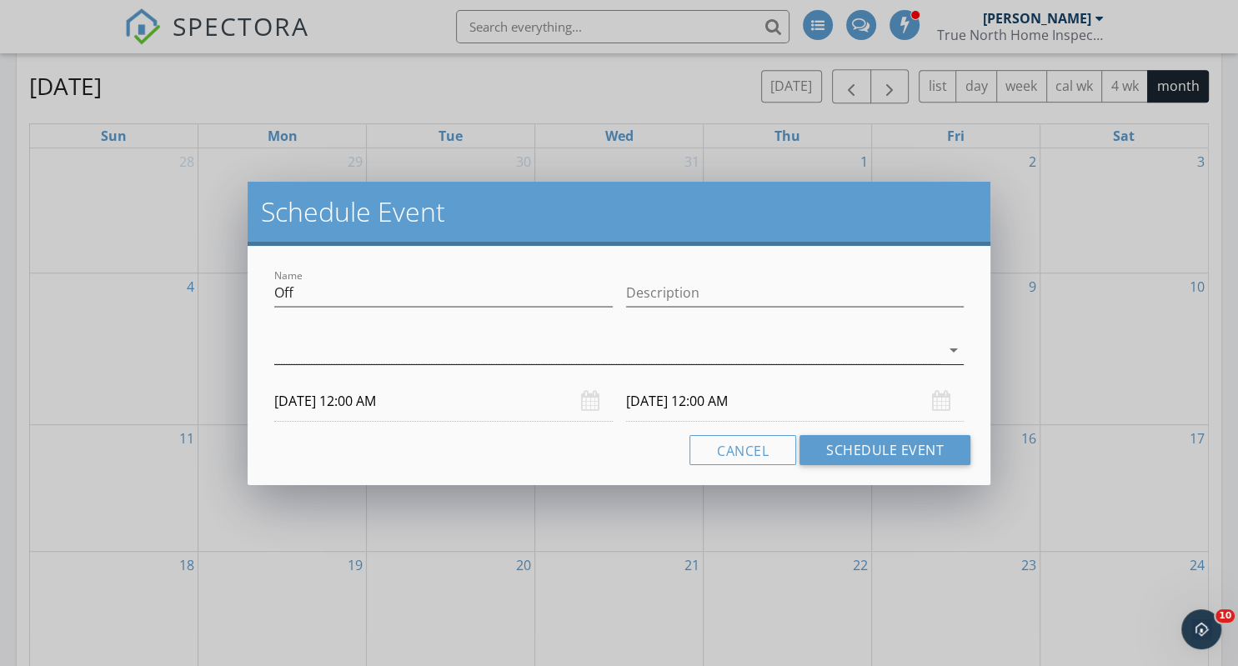
click at [319, 347] on div at bounding box center [607, 351] width 666 height 28
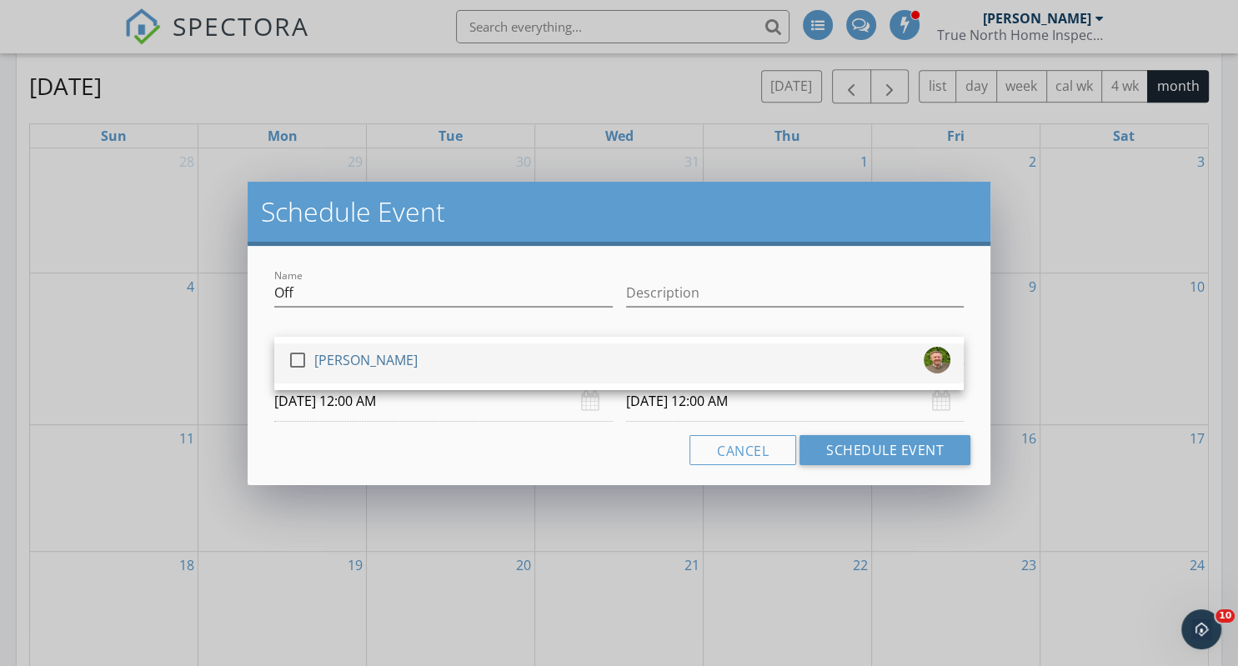
click at [296, 362] on div at bounding box center [298, 360] width 28 height 28
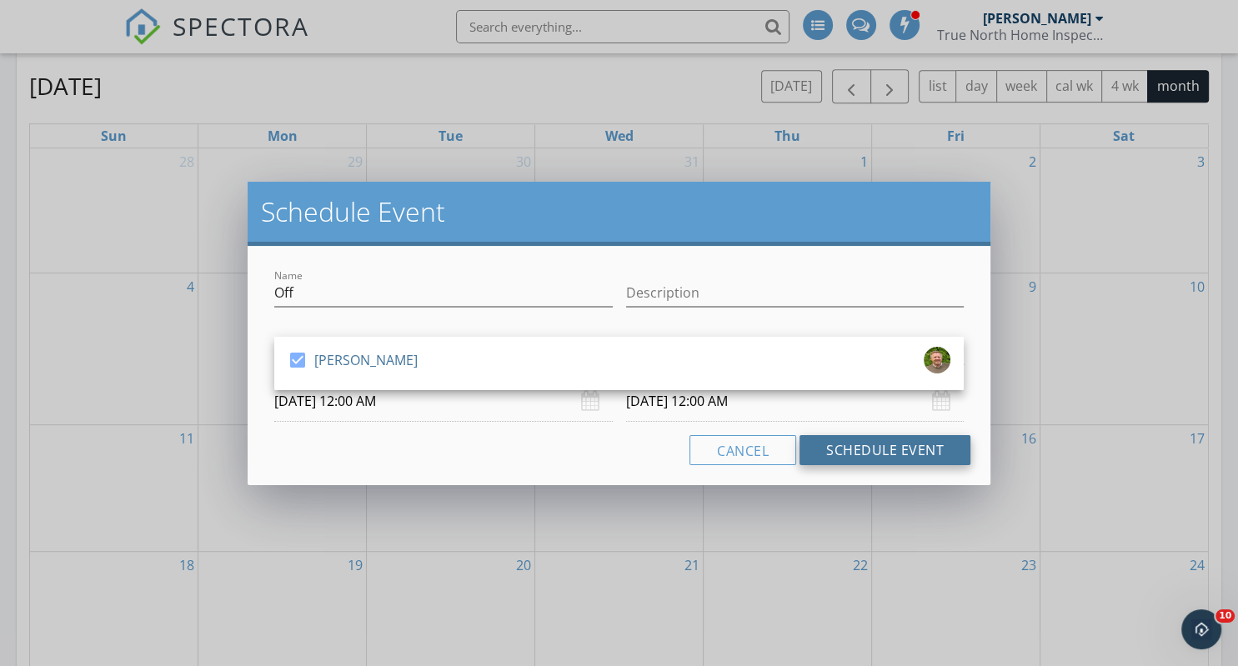
click at [849, 444] on button "Schedule Event" at bounding box center [885, 450] width 171 height 30
